Goal: Task Accomplishment & Management: Manage account settings

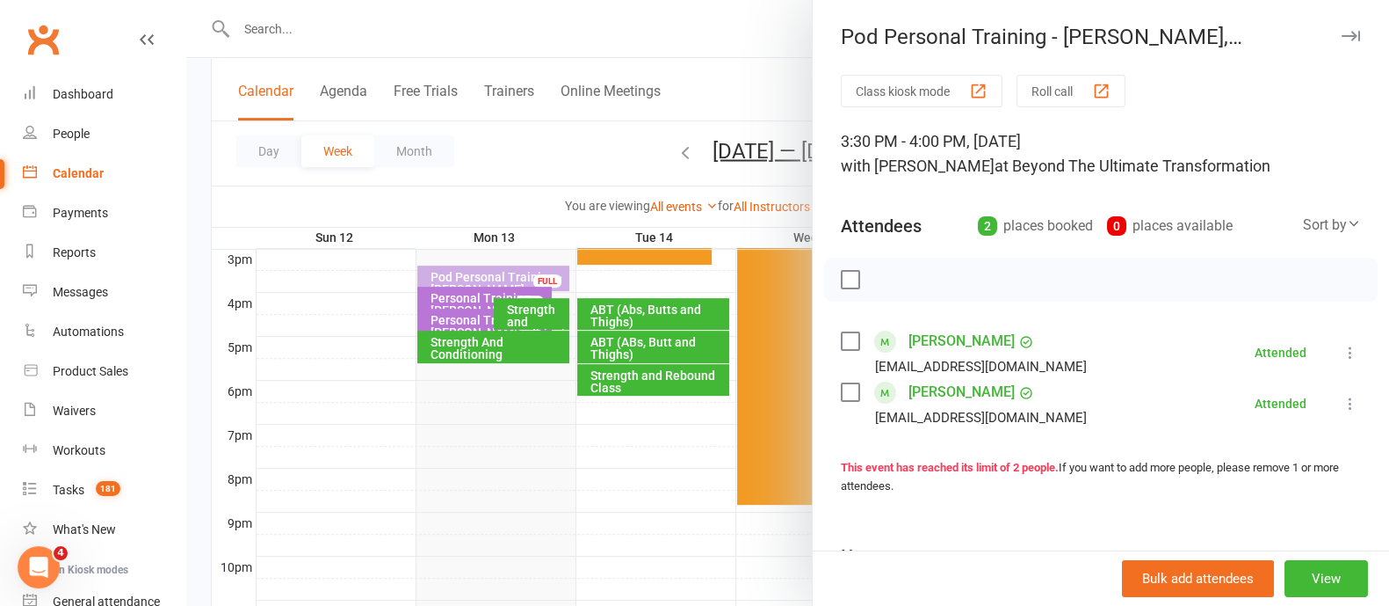
click at [1340, 46] on button "button" at bounding box center [1350, 35] width 21 height 21
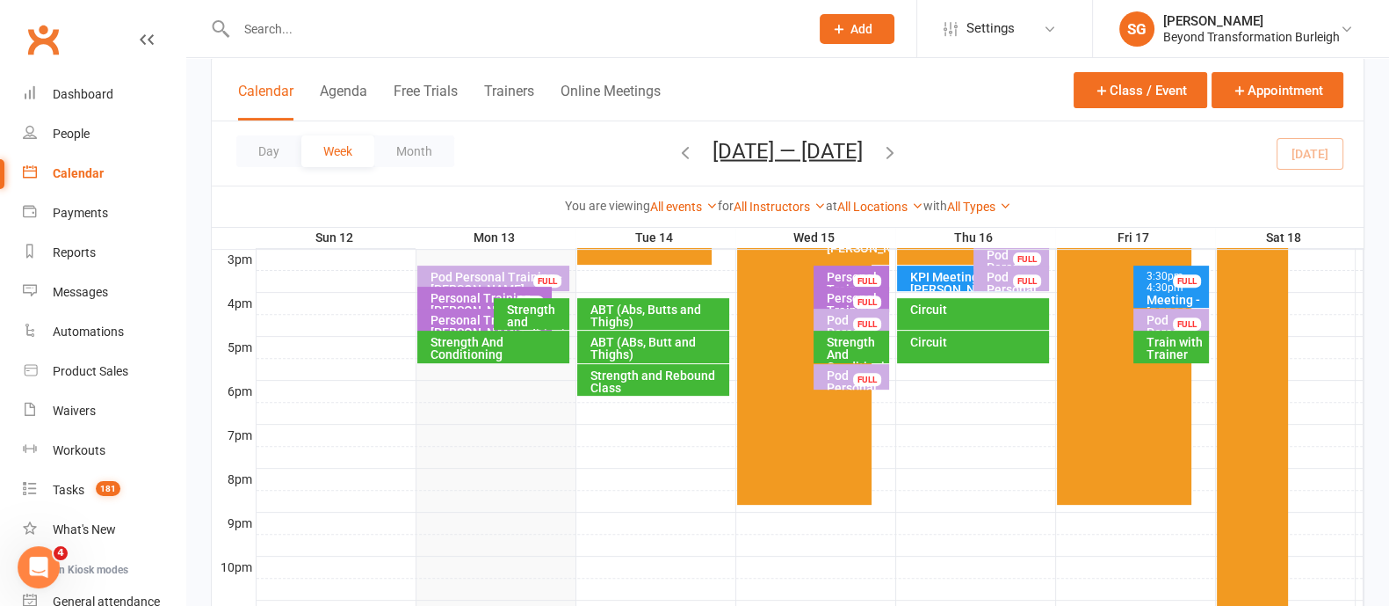
click at [448, 293] on div "Personal Training - [PERSON_NAME]" at bounding box center [489, 304] width 119 height 25
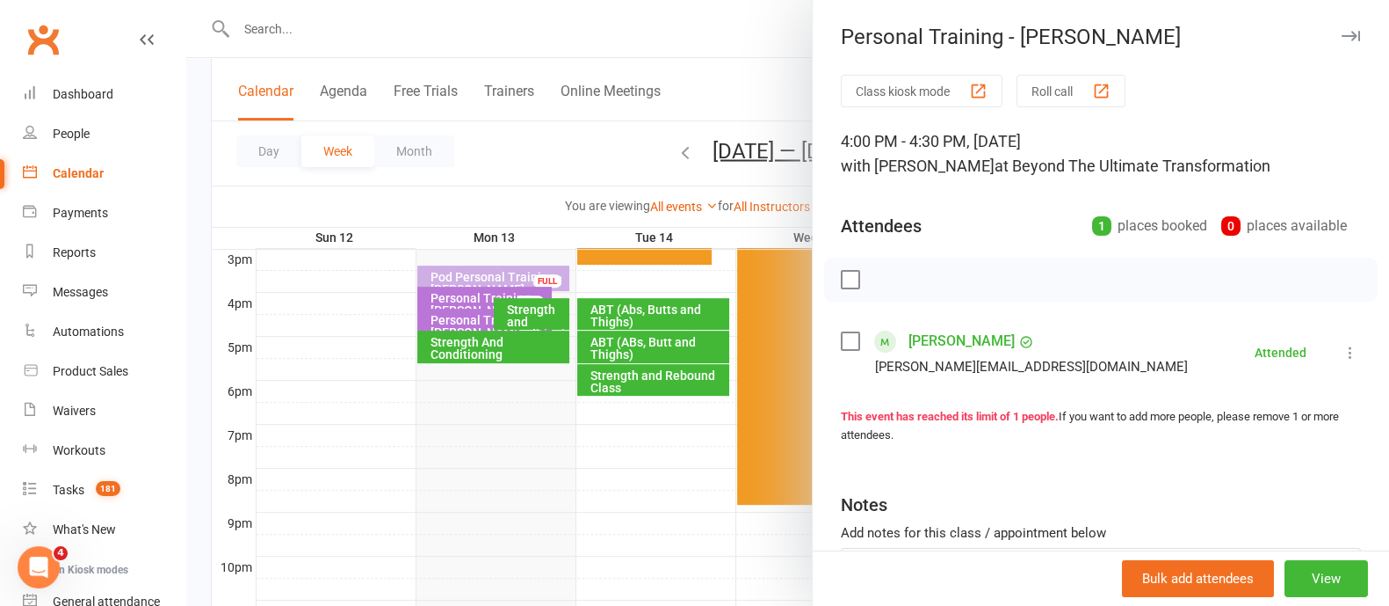
click at [1342, 34] on icon "button" at bounding box center [1351, 36] width 18 height 11
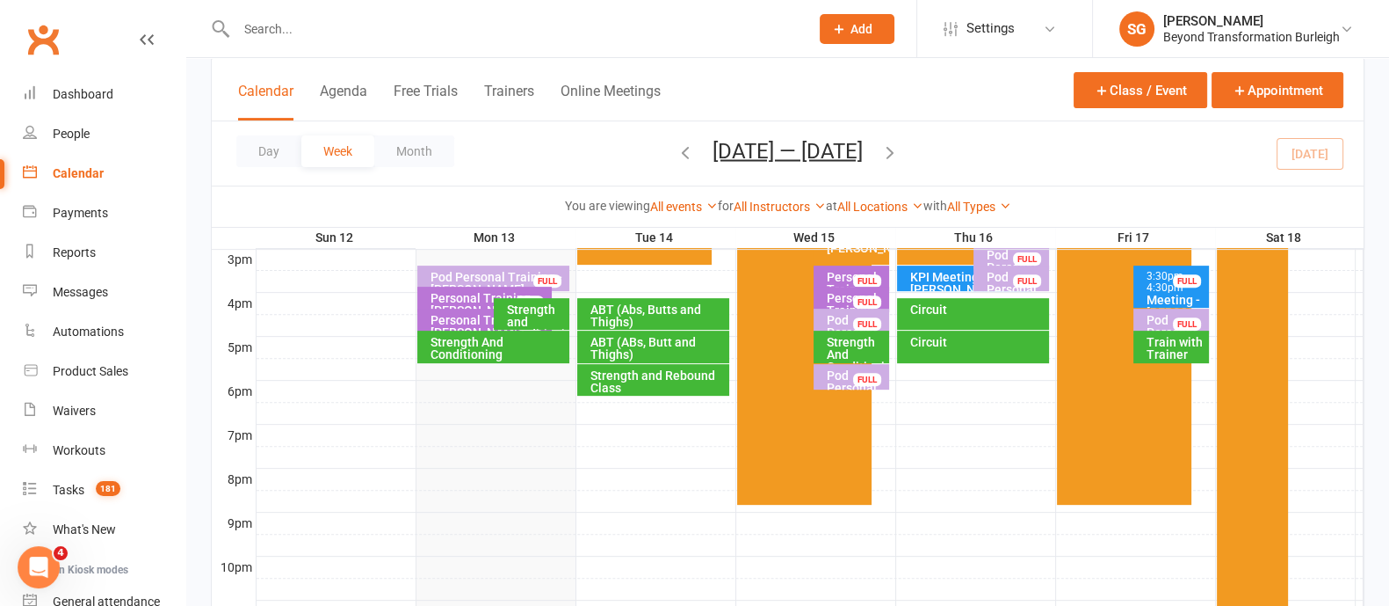
scroll to position [330, 0]
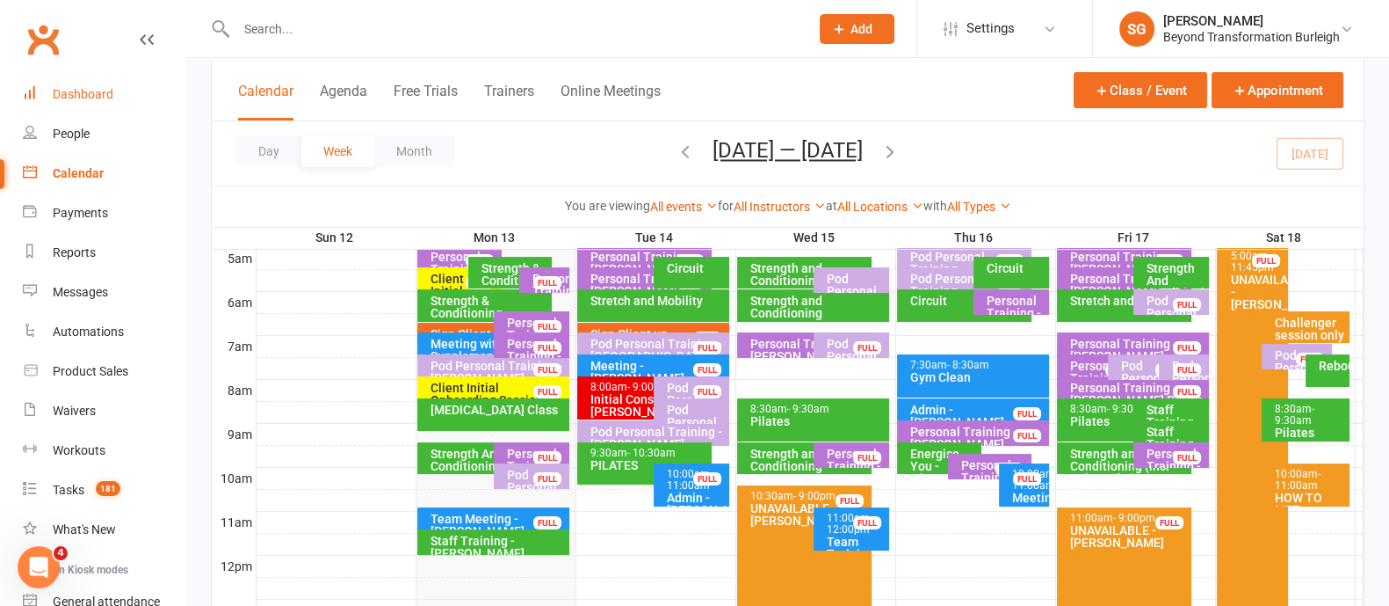
drag, startPoint x: 105, startPoint y: 83, endPoint x: 141, endPoint y: 107, distance: 43.6
click at [105, 83] on link "Dashboard" at bounding box center [104, 95] width 163 height 40
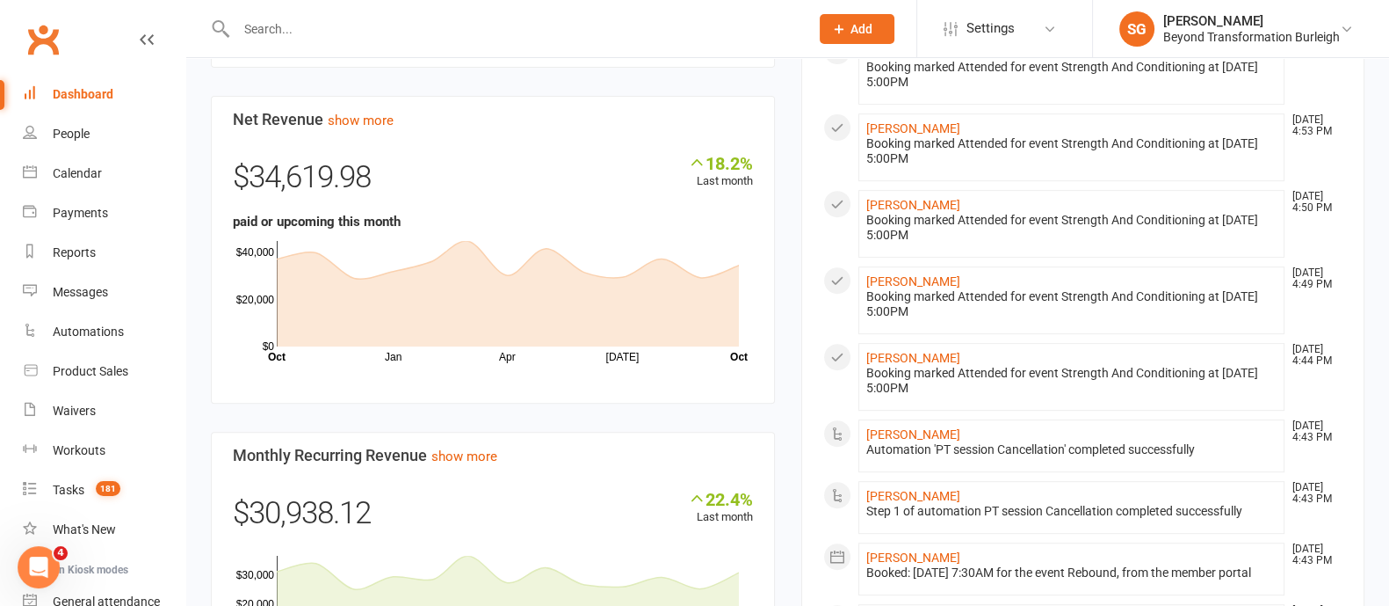
scroll to position [989, 0]
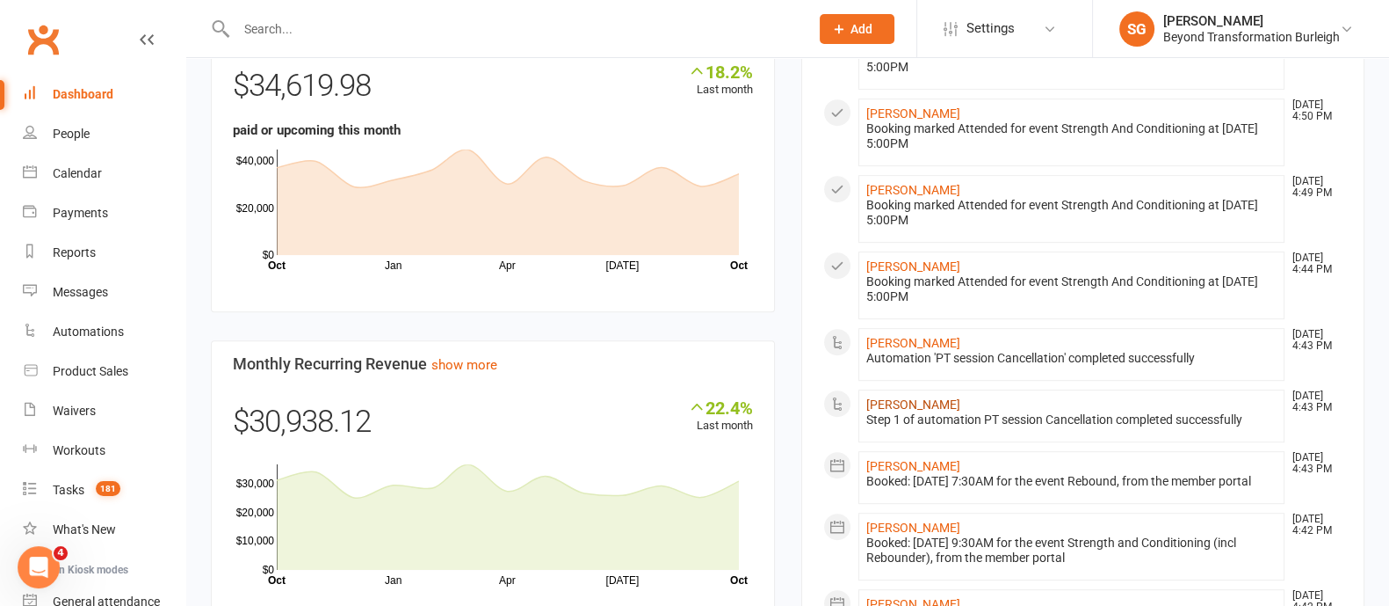
drag, startPoint x: 936, startPoint y: 407, endPoint x: 959, endPoint y: 418, distance: 25.5
click at [936, 407] on link "[PERSON_NAME]" at bounding box center [914, 404] width 94 height 14
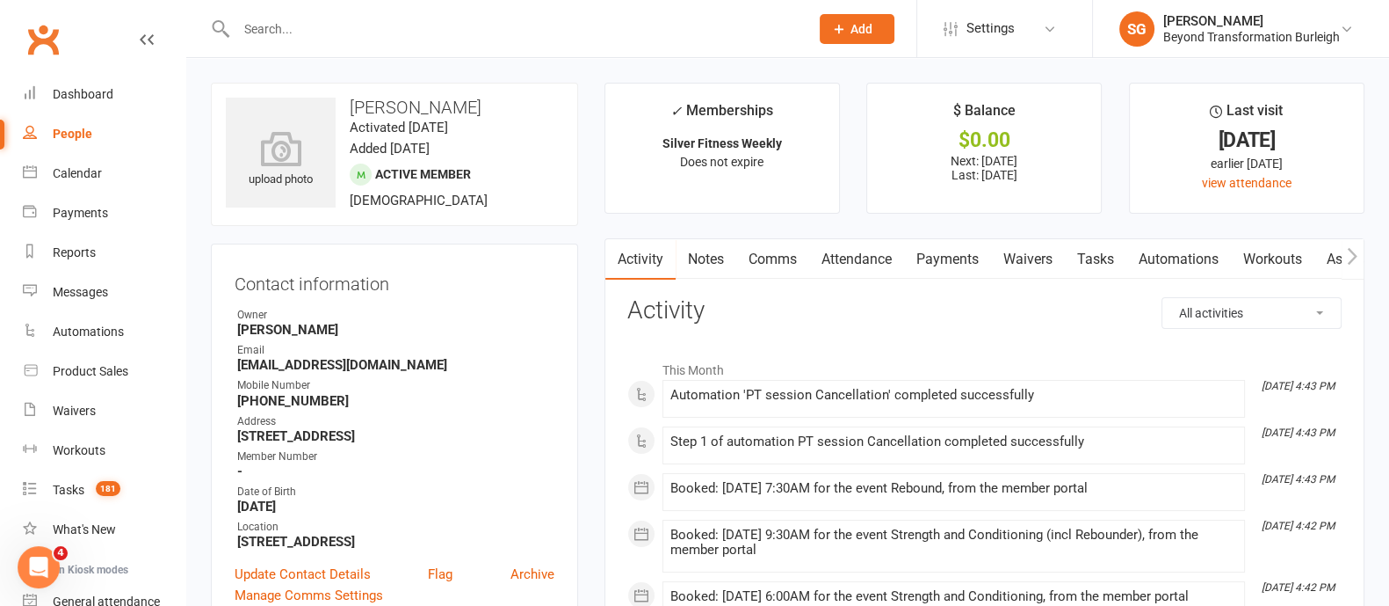
click at [833, 262] on link "Attendance" at bounding box center [856, 259] width 95 height 40
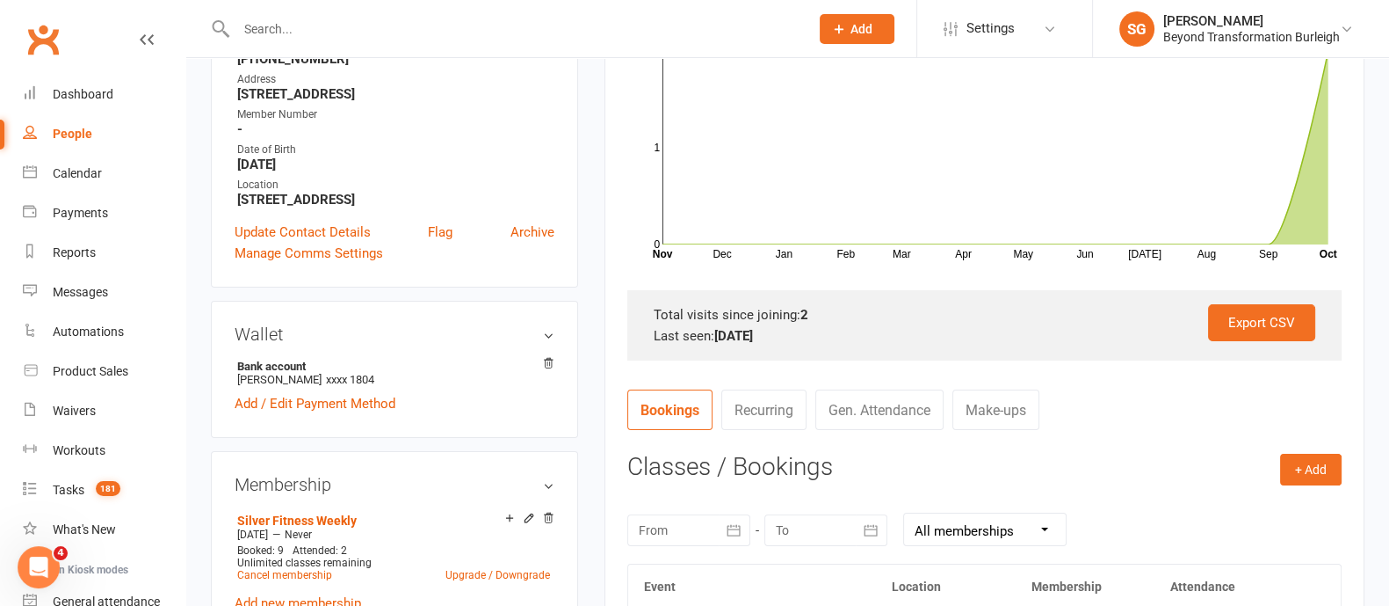
scroll to position [219, 0]
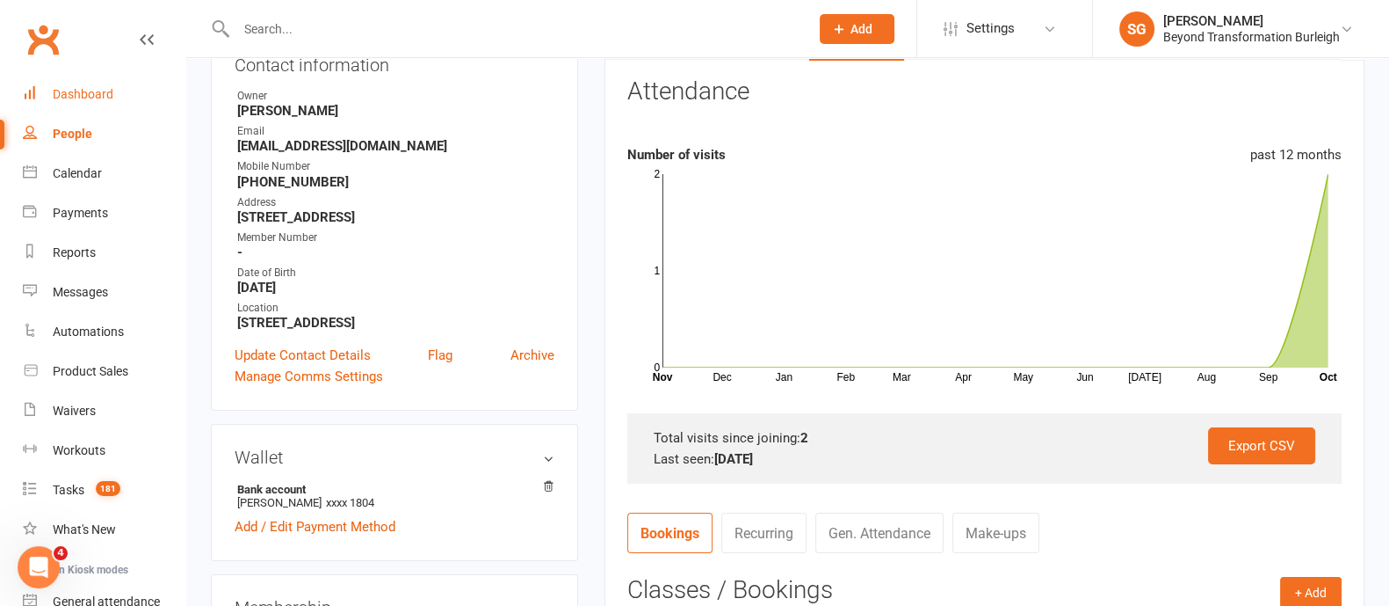
click at [76, 76] on link "Dashboard" at bounding box center [104, 95] width 163 height 40
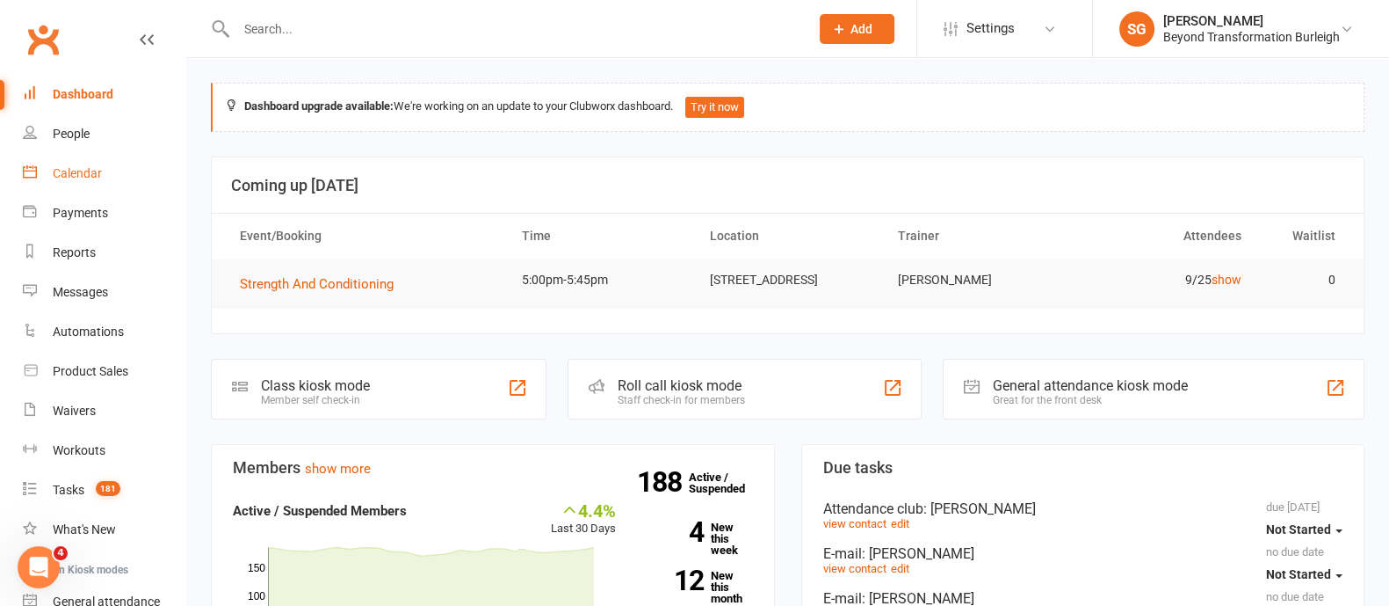
click at [92, 166] on div "Calendar" at bounding box center [77, 173] width 49 height 14
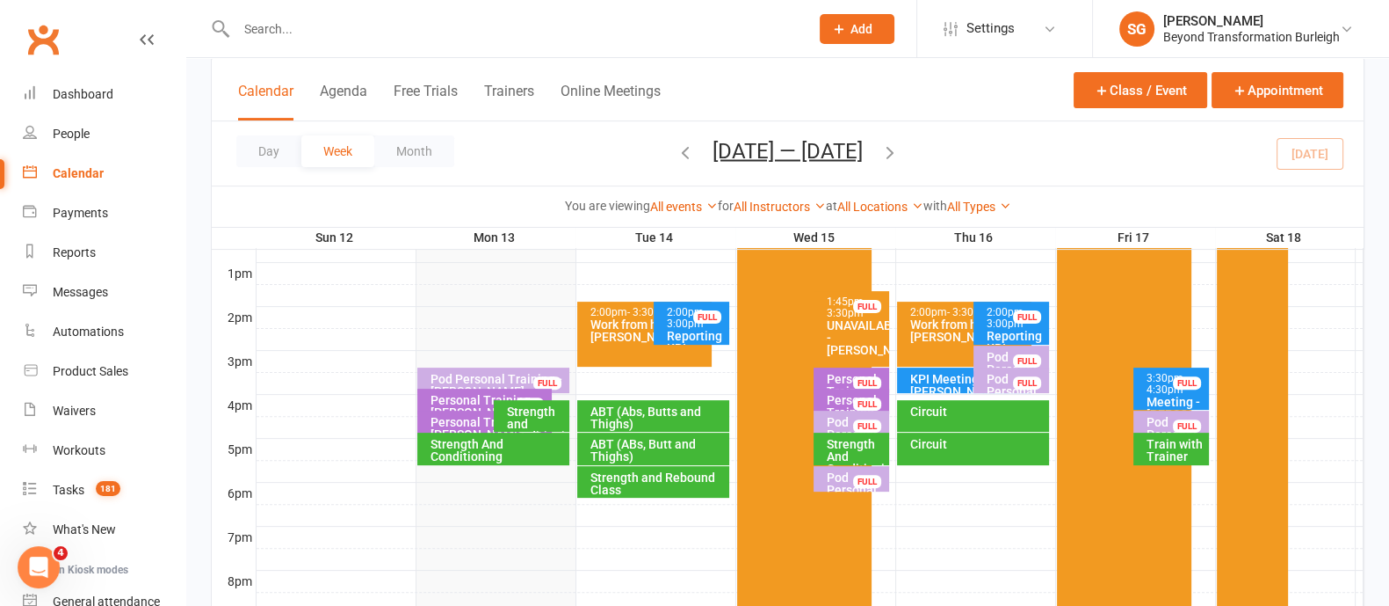
scroll to position [849, 0]
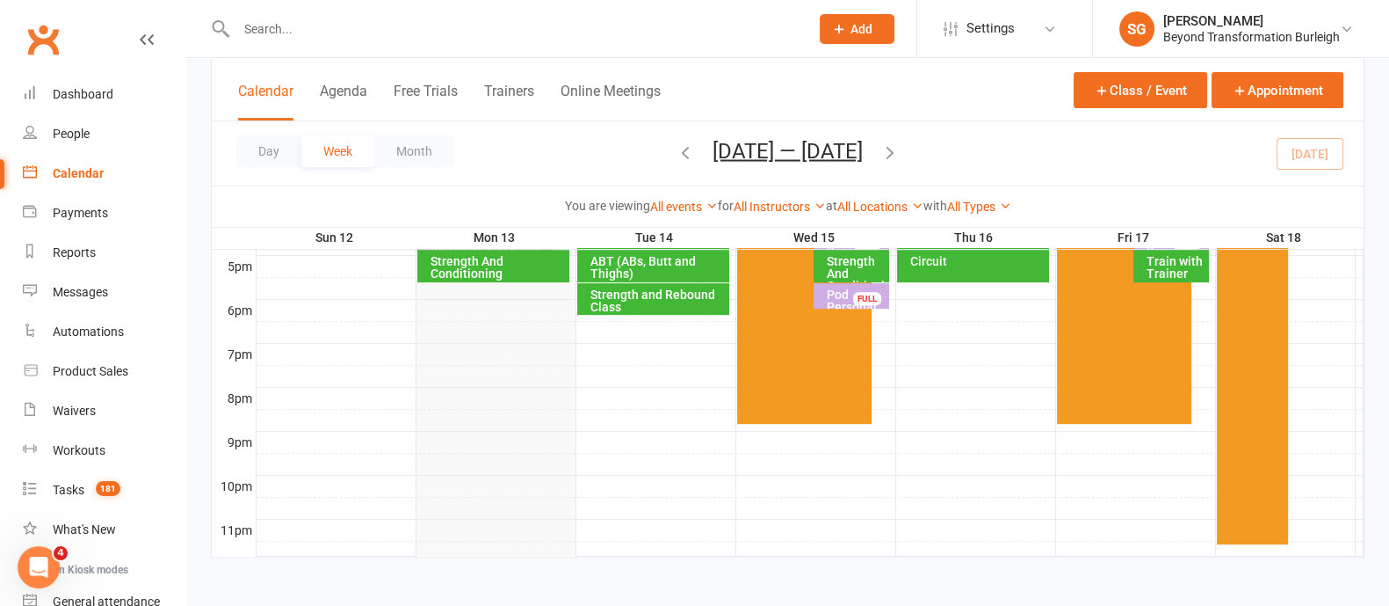
click at [549, 258] on div "Strength And Conditioning" at bounding box center [498, 267] width 136 height 25
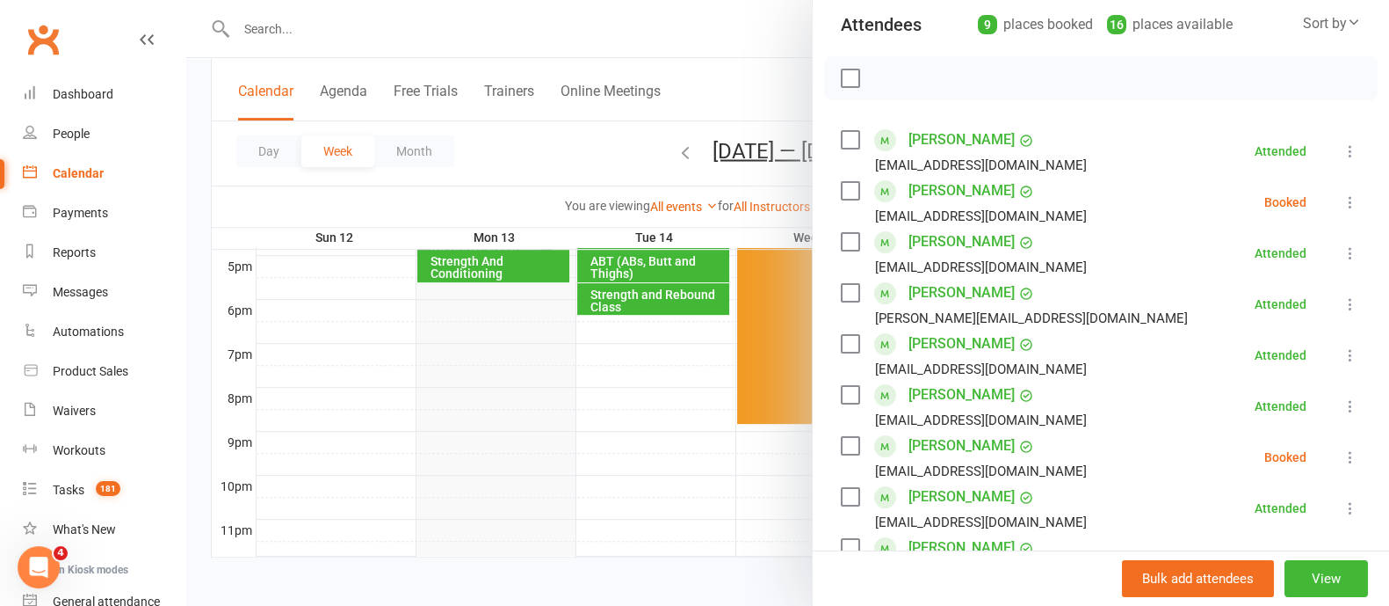
scroll to position [330, 0]
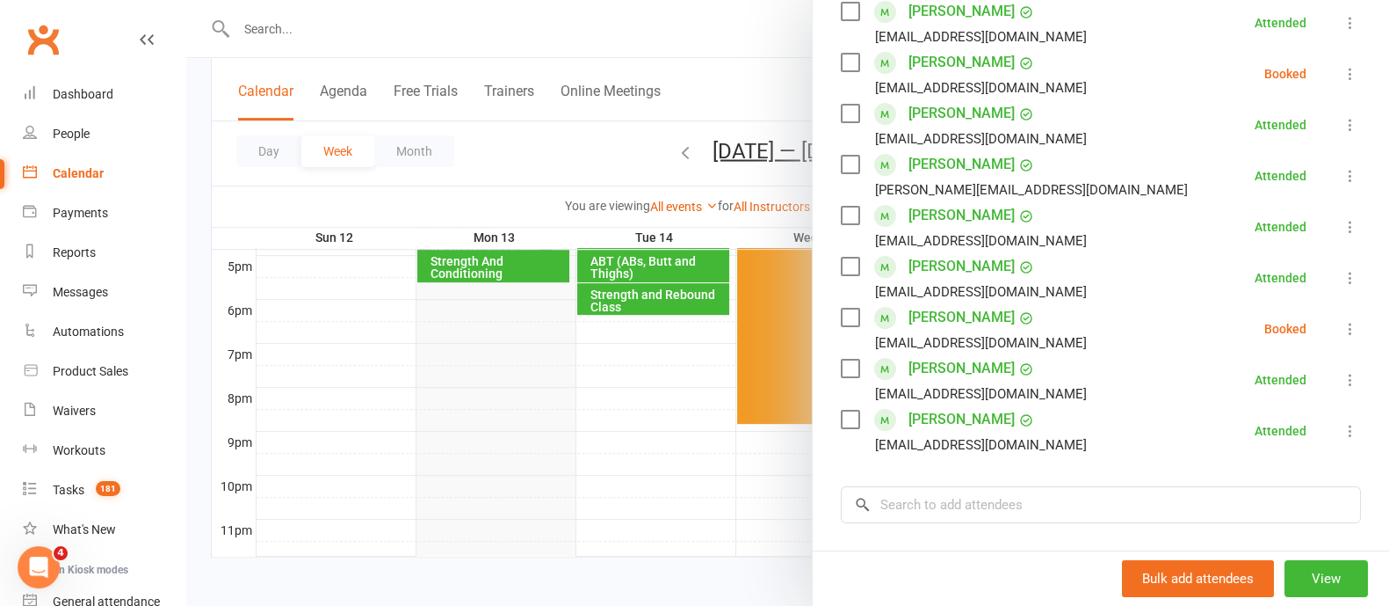
click at [1342, 325] on icon at bounding box center [1351, 329] width 18 height 18
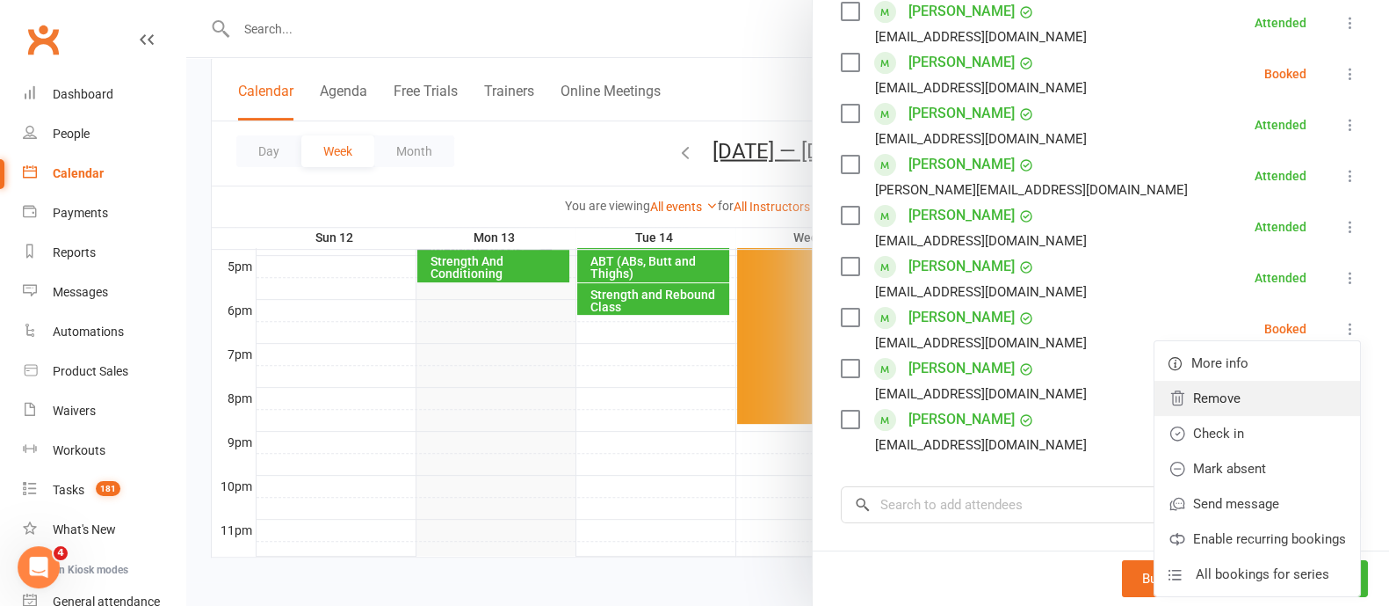
click at [1217, 411] on link "Remove" at bounding box center [1258, 398] width 206 height 35
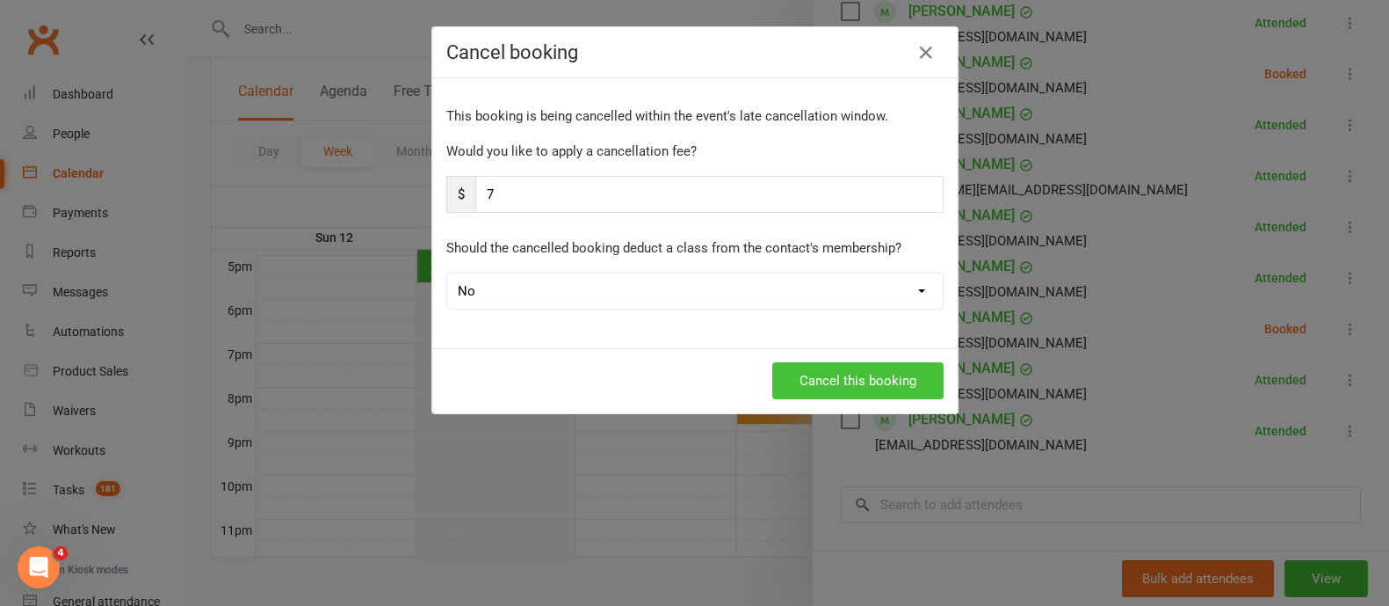
click at [900, 374] on button "Cancel this booking" at bounding box center [858, 380] width 171 height 37
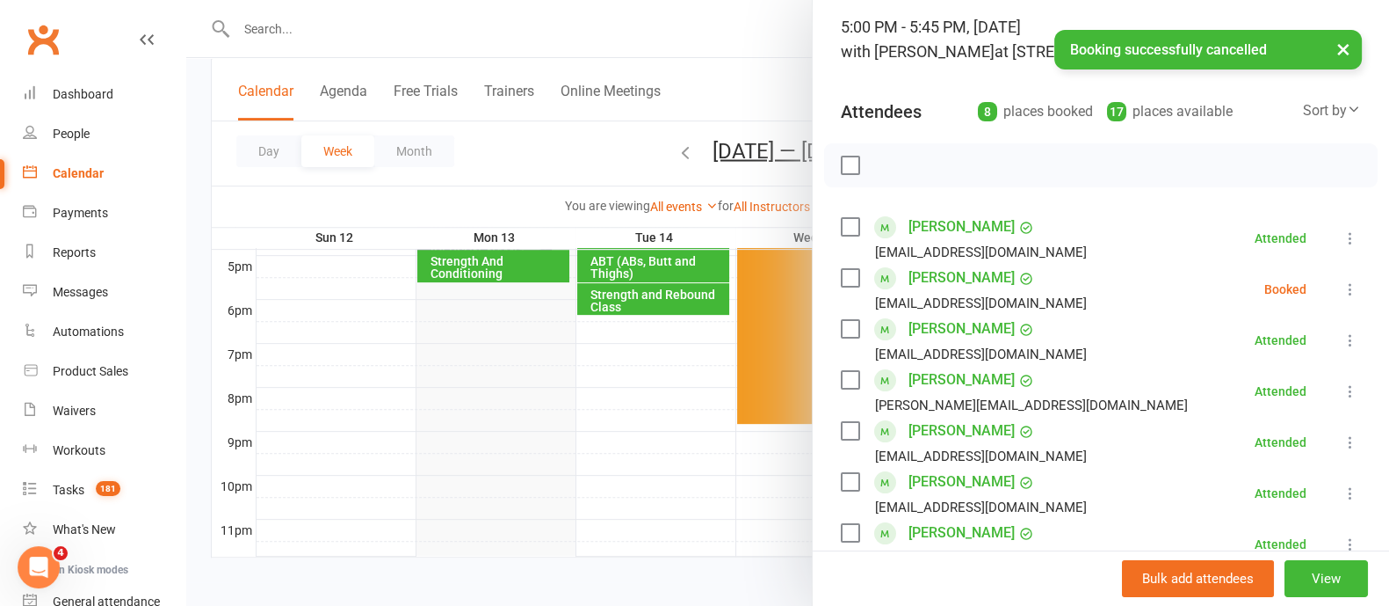
scroll to position [109, 0]
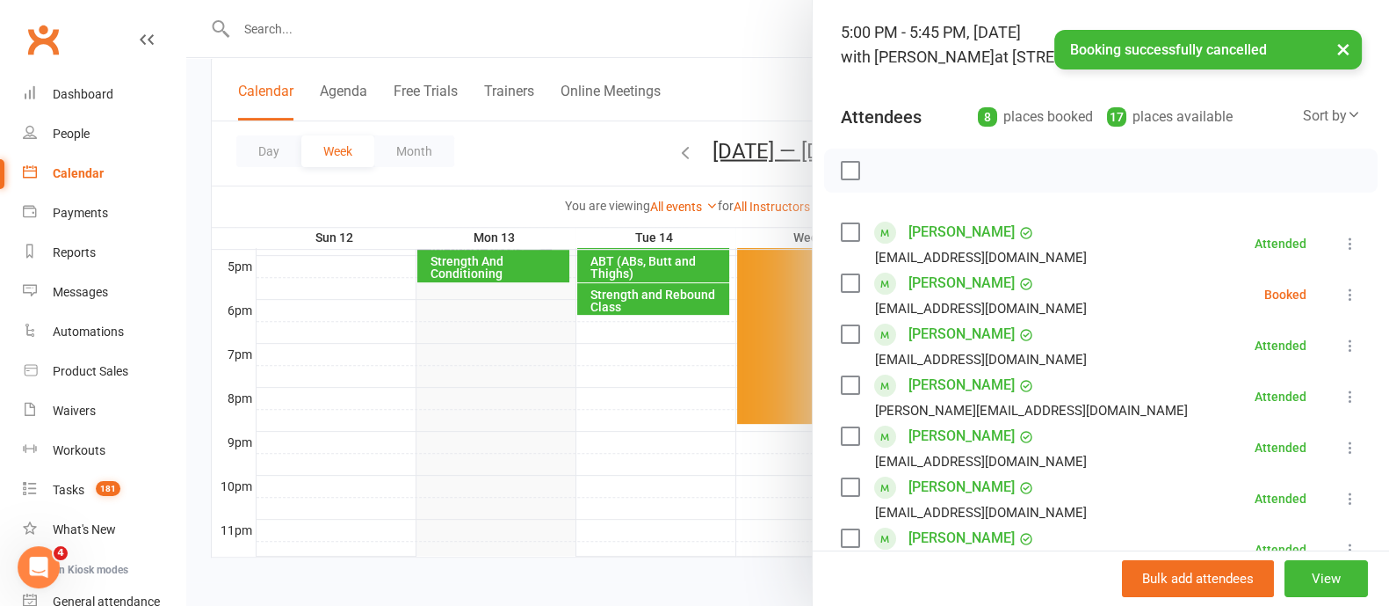
click at [1342, 292] on icon at bounding box center [1351, 295] width 18 height 18
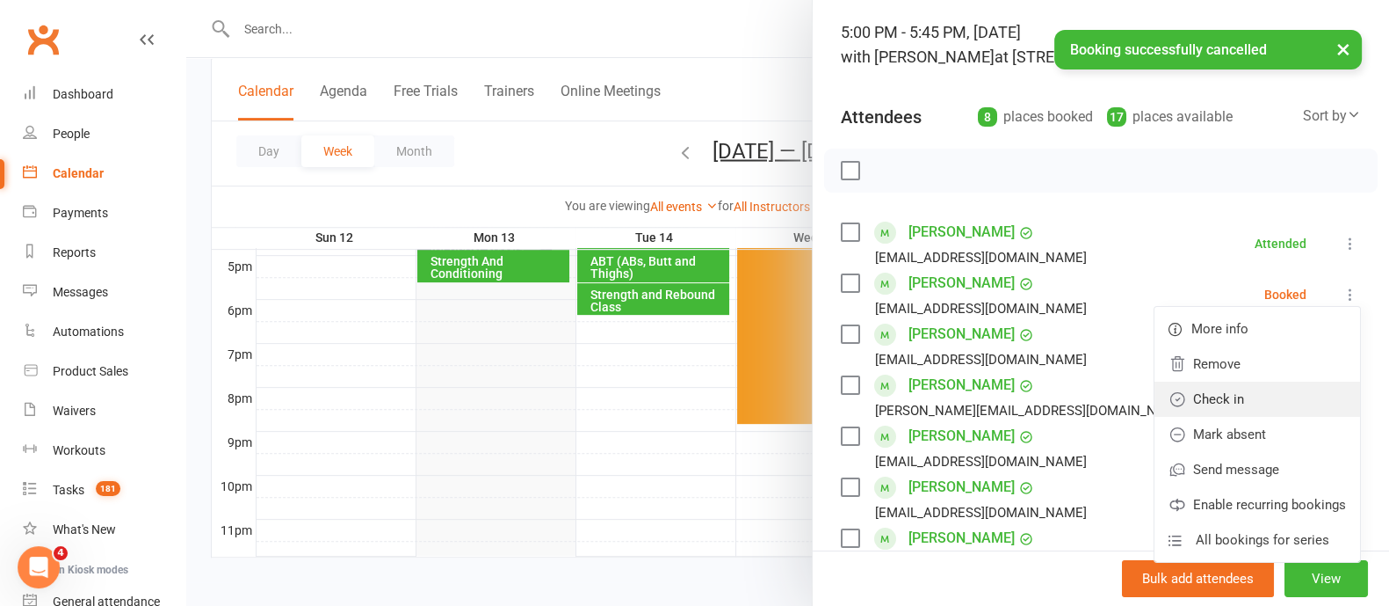
click at [1228, 412] on link "Check in" at bounding box center [1258, 398] width 206 height 35
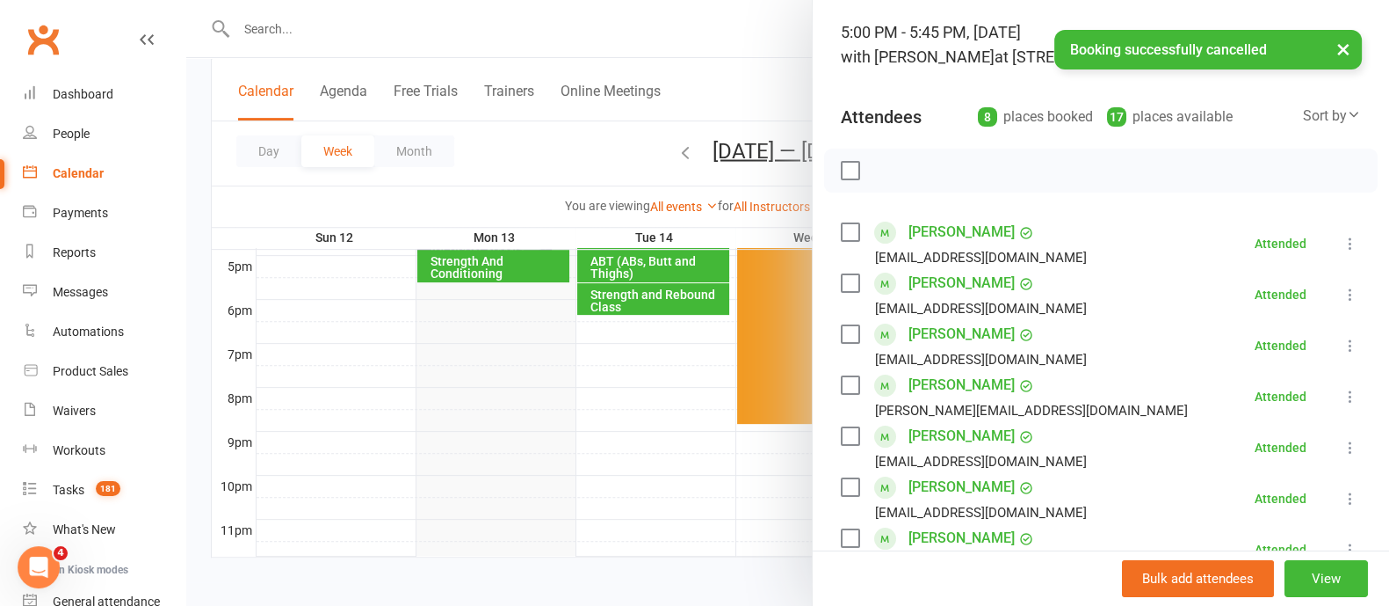
click at [1341, 63] on button "×" at bounding box center [1344, 49] width 32 height 38
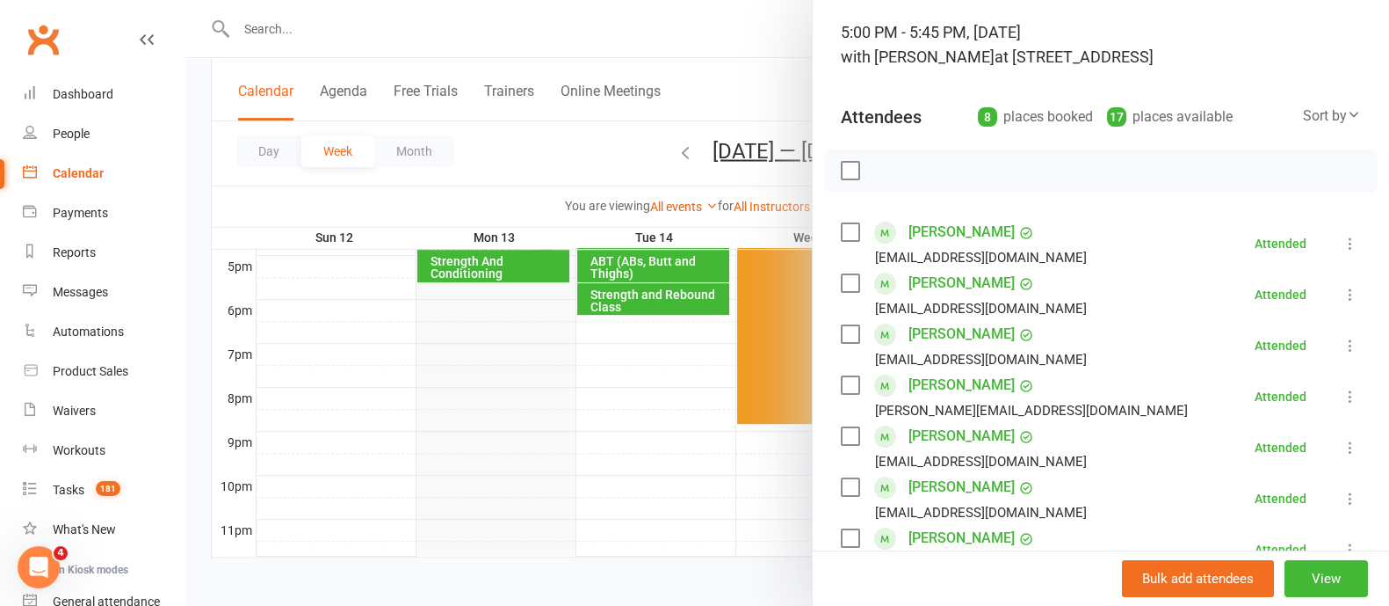
scroll to position [0, 0]
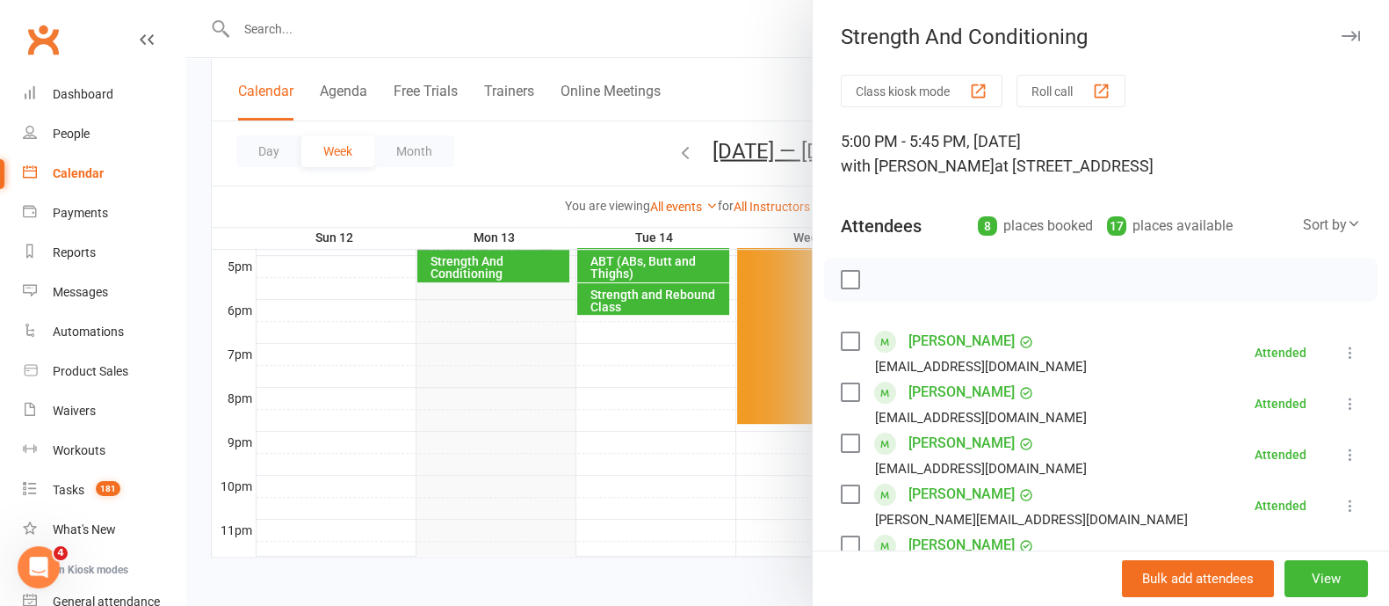
click at [1340, 29] on button "button" at bounding box center [1350, 35] width 21 height 21
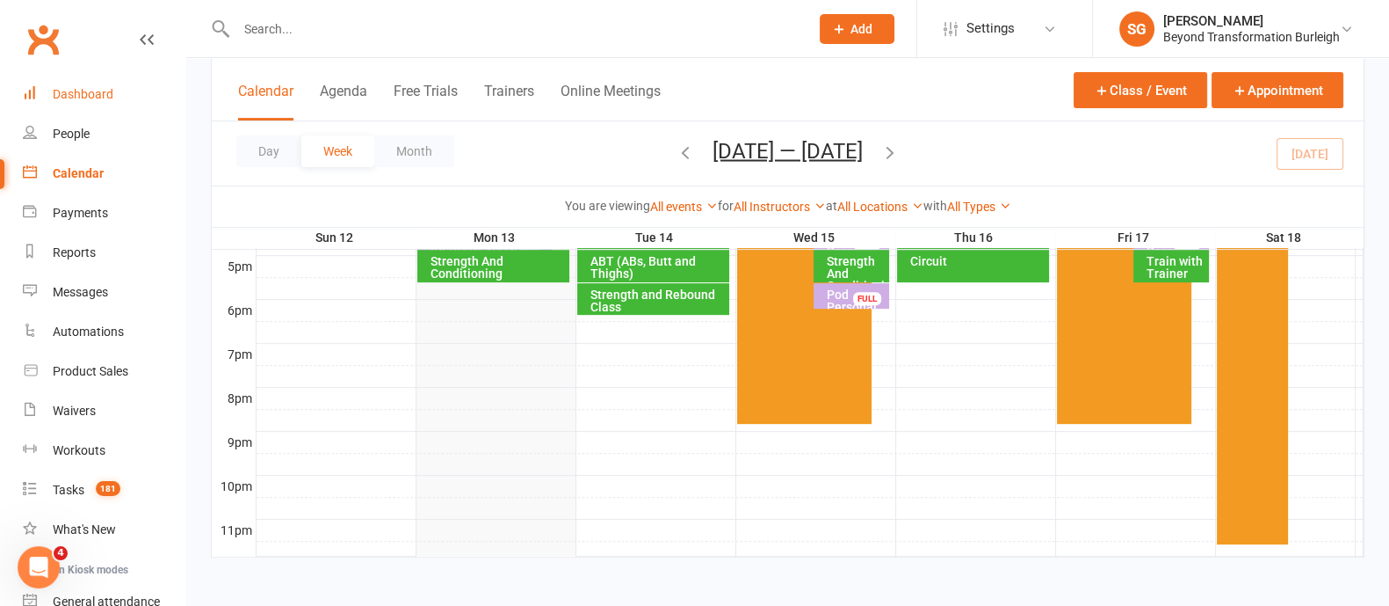
click at [91, 85] on link "Dashboard" at bounding box center [104, 95] width 163 height 40
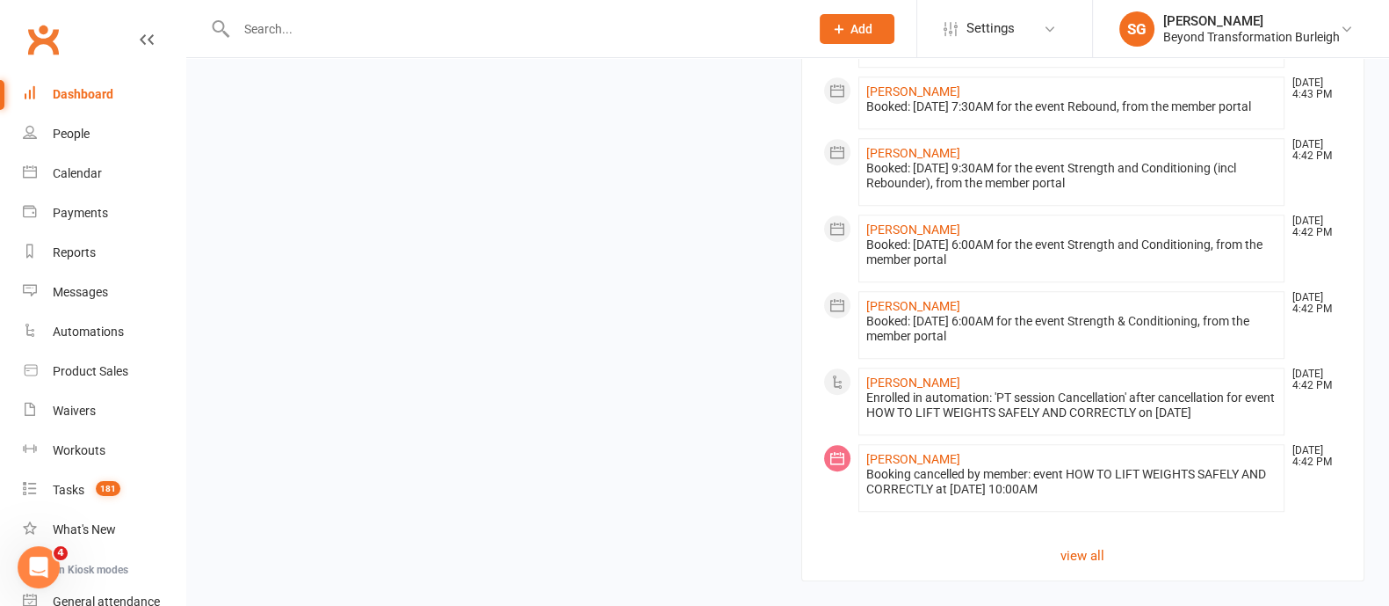
scroll to position [1806, 0]
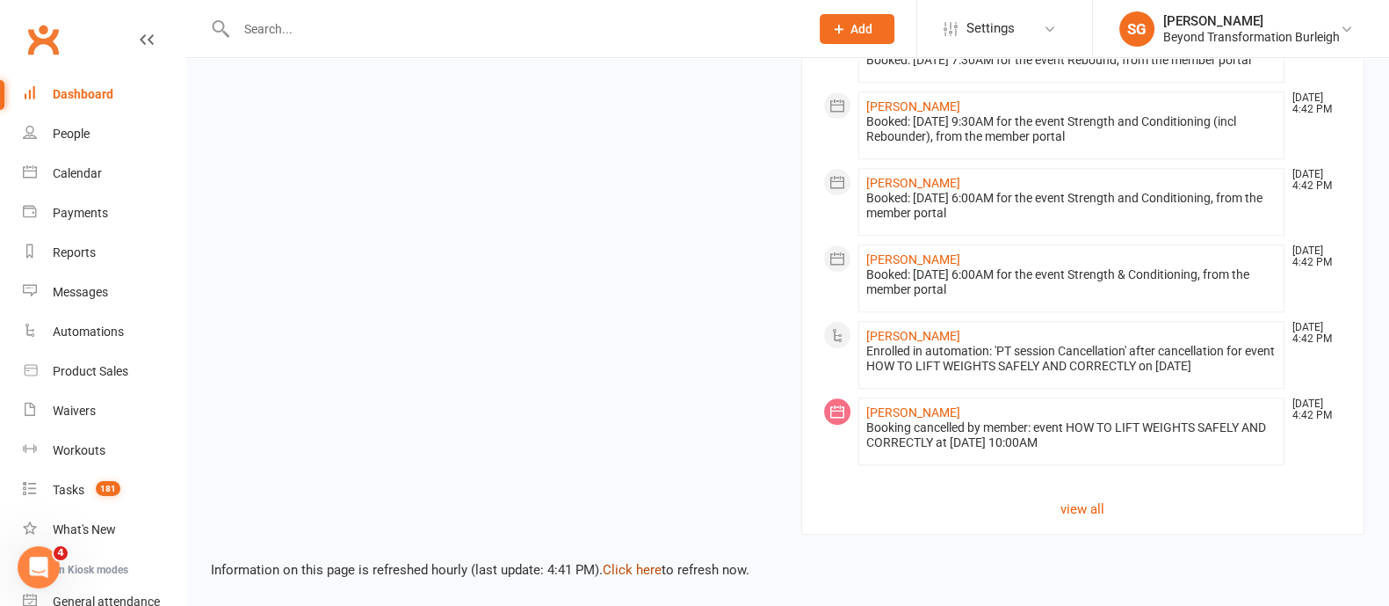
click at [650, 562] on link "Click here" at bounding box center [632, 570] width 59 height 16
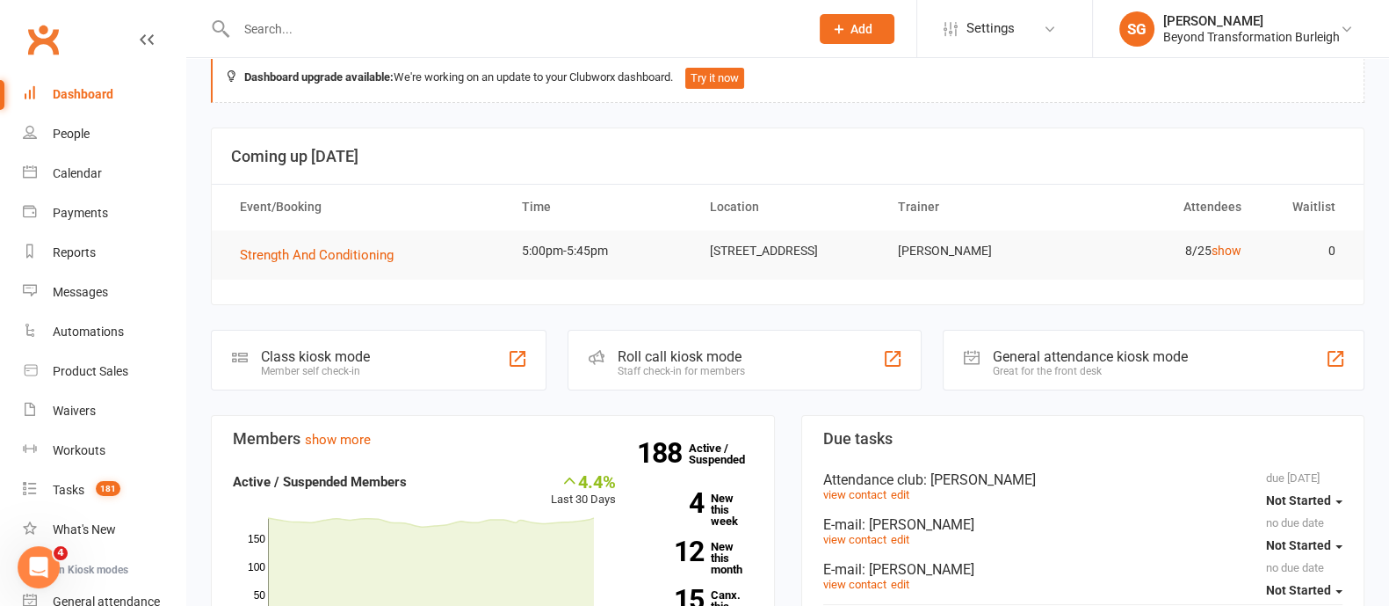
scroll to position [0, 0]
